Goal: Transaction & Acquisition: Obtain resource

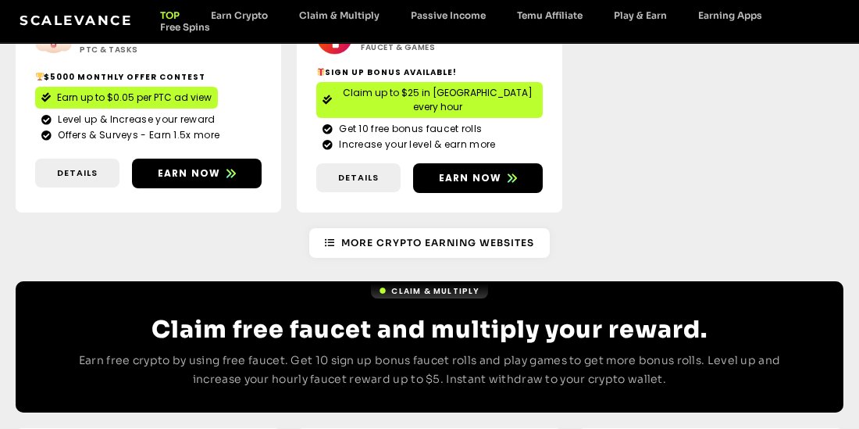
scroll to position [686, 0]
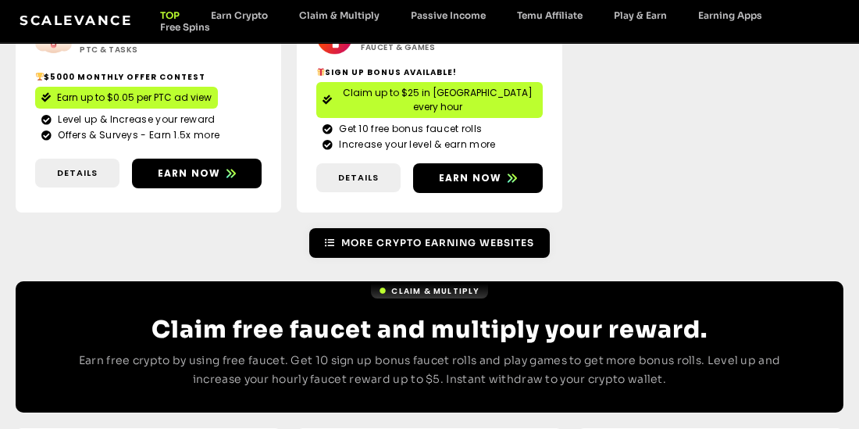
click at [417, 236] on span "More Crypto Earning Websites" at bounding box center [437, 243] width 193 height 14
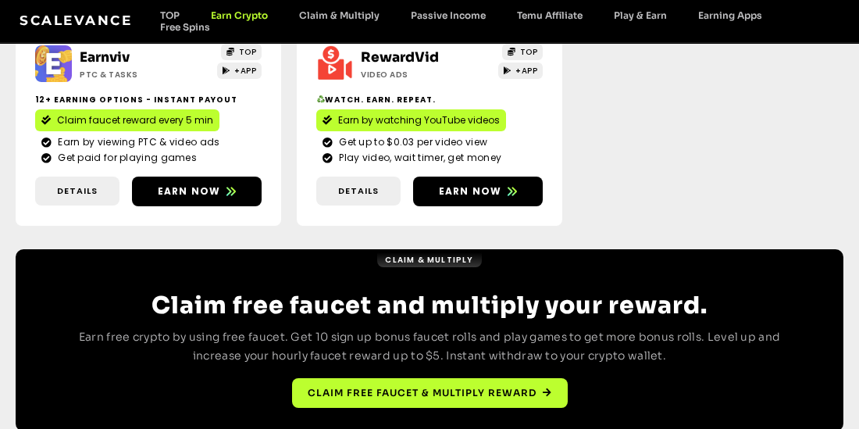
scroll to position [899, 0]
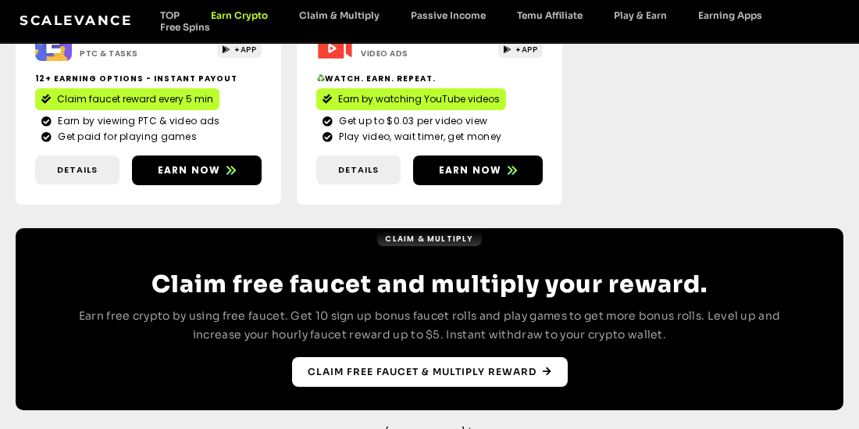
click at [455, 373] on span "Claim free faucet & multiply reward" at bounding box center [422, 372] width 229 height 14
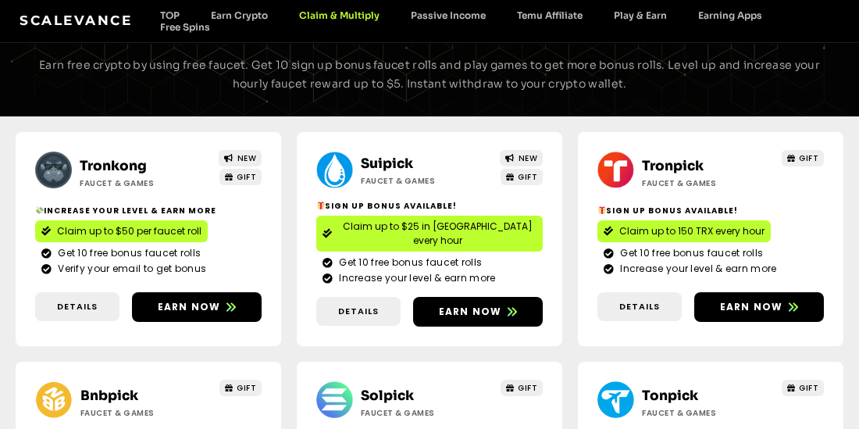
scroll to position [118, 0]
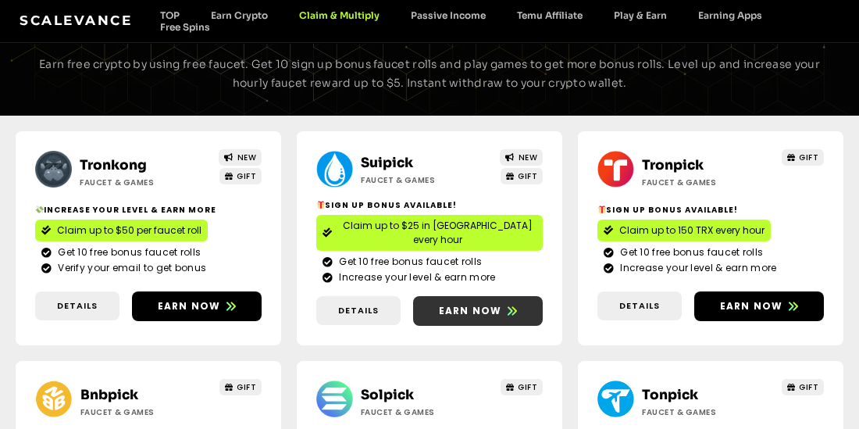
click at [464, 304] on span "Earn now" at bounding box center [470, 311] width 63 height 14
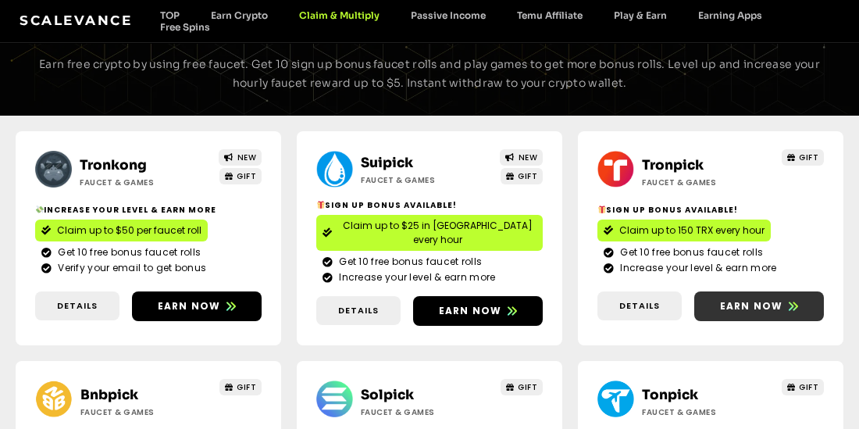
click at [761, 299] on span "Earn now" at bounding box center [751, 306] width 63 height 14
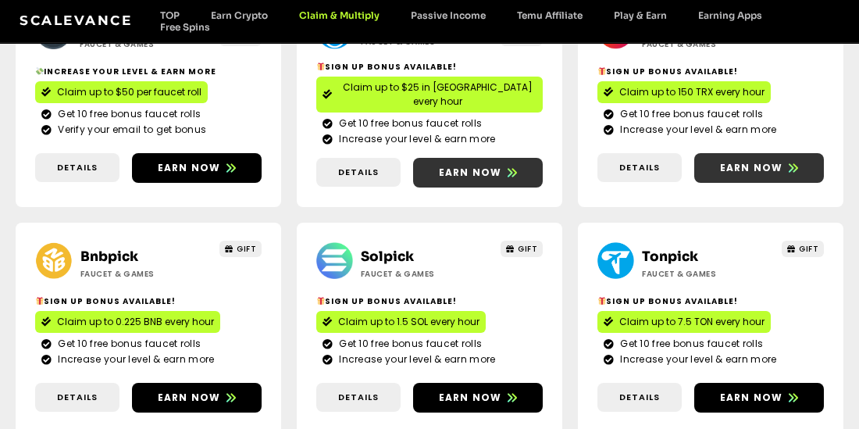
scroll to position [260, 0]
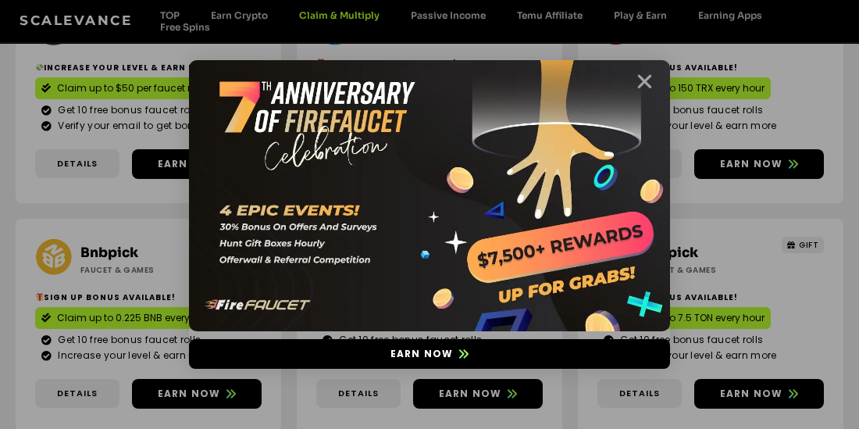
click at [653, 74] on icon "Close" at bounding box center [645, 82] width 20 height 20
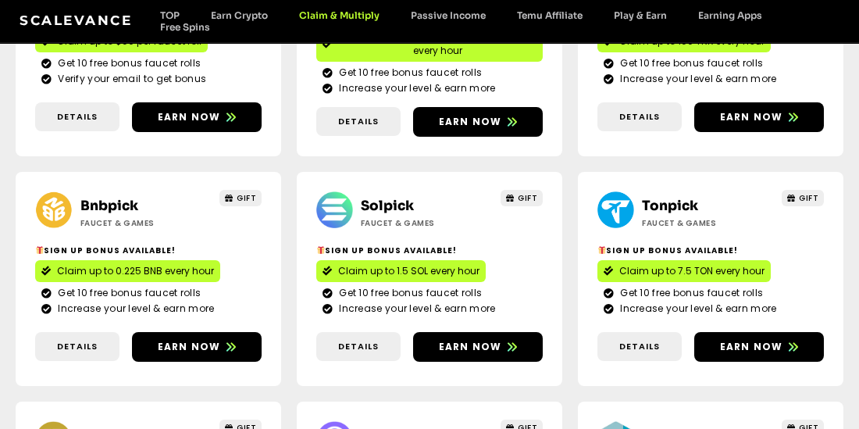
scroll to position [307, 0]
click at [200, 340] on span "Earn now" at bounding box center [189, 347] width 63 height 14
click at [459, 340] on span "Earn now" at bounding box center [470, 347] width 63 height 14
click at [762, 340] on span "Earn now" at bounding box center [751, 347] width 63 height 14
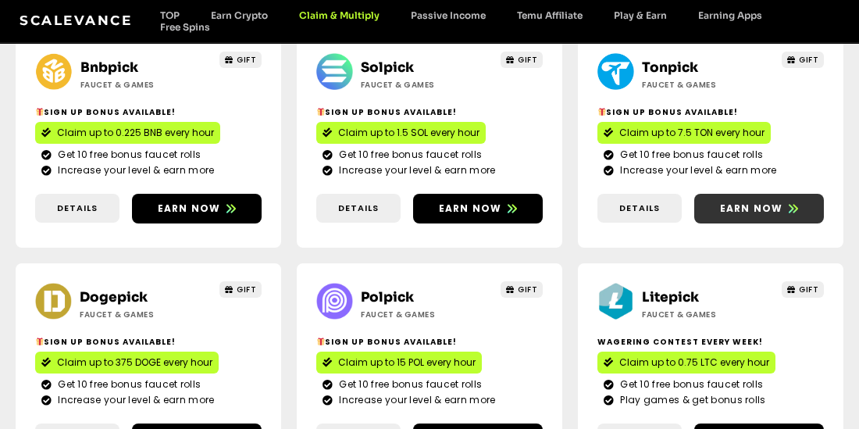
scroll to position [449, 0]
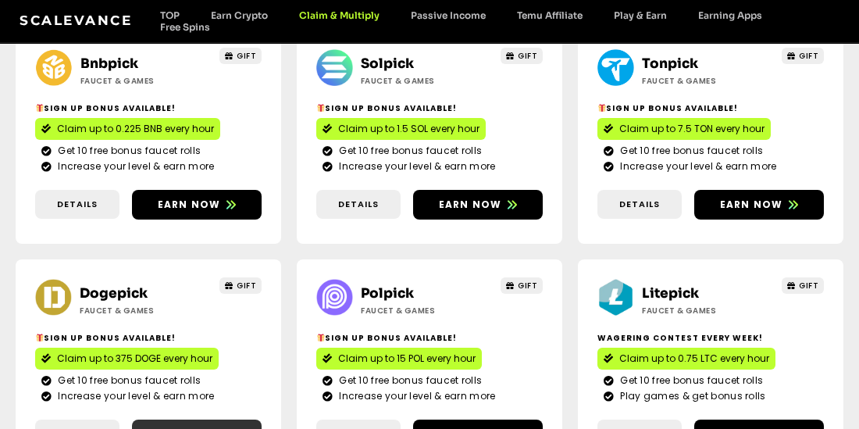
click at [184, 427] on span "Earn now" at bounding box center [189, 434] width 63 height 14
click at [486, 427] on span "Earn now" at bounding box center [470, 434] width 63 height 14
click at [772, 427] on span "Earn now" at bounding box center [751, 434] width 63 height 14
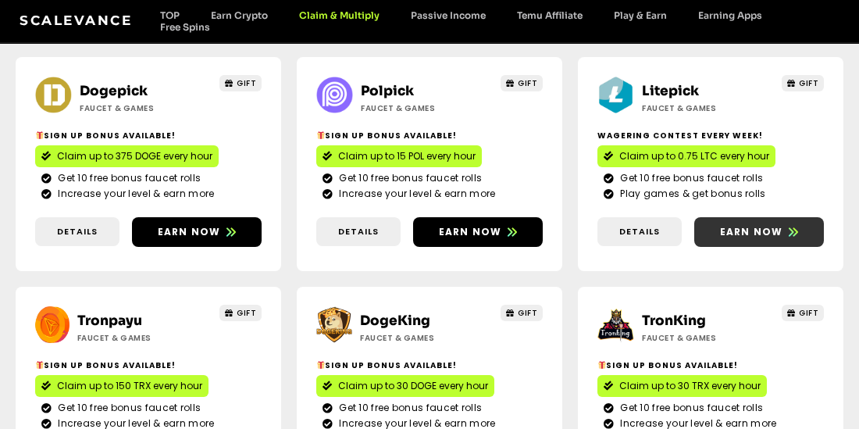
scroll to position [663, 0]
